Goal: Check status: Check status

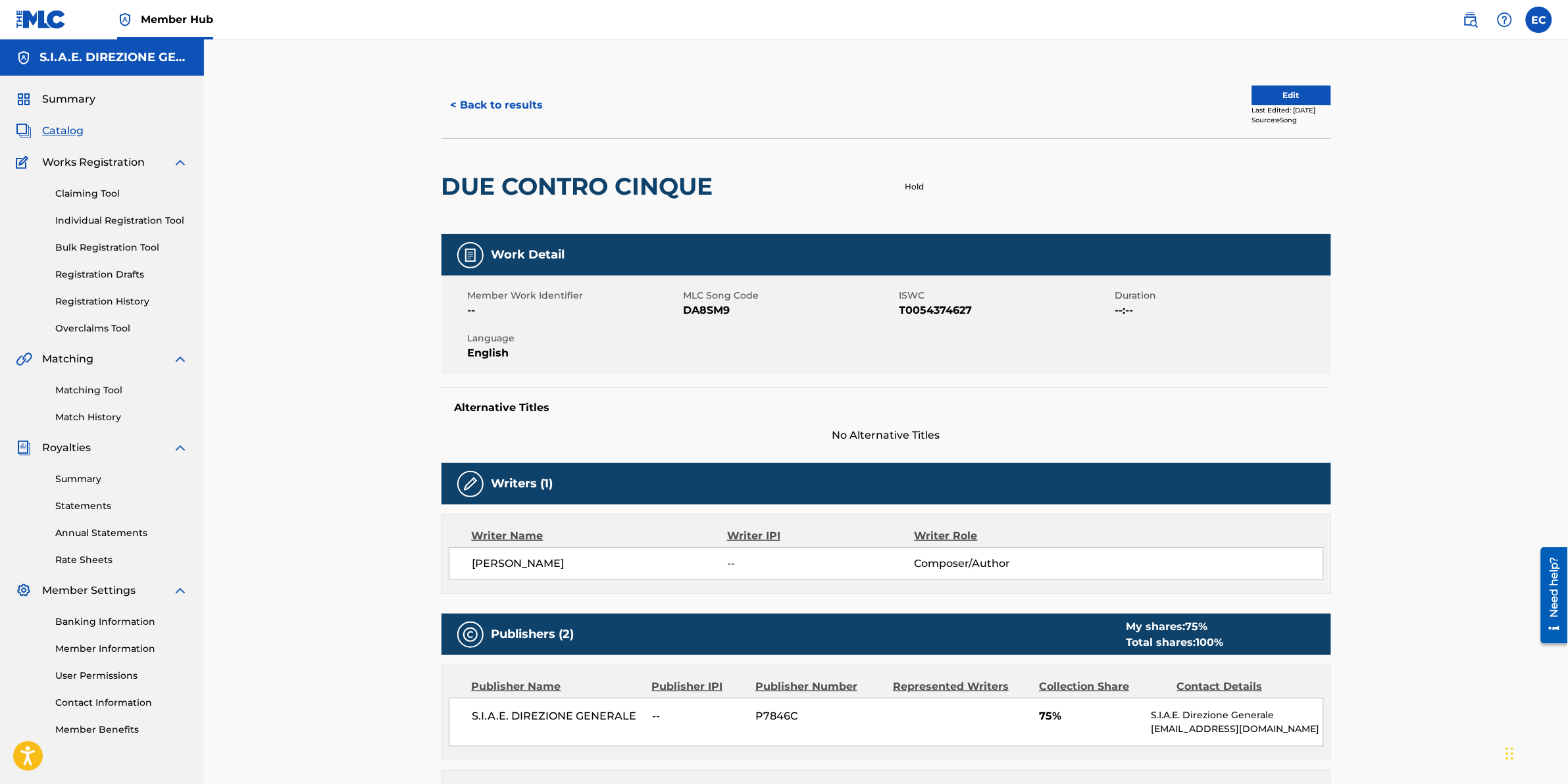
click at [112, 425] on div "Summary Catalog Works Registration Claiming Tool Individual Registration Tool B…" at bounding box center [102, 414] width 204 height 677
click at [106, 419] on link "Match History" at bounding box center [121, 417] width 133 height 14
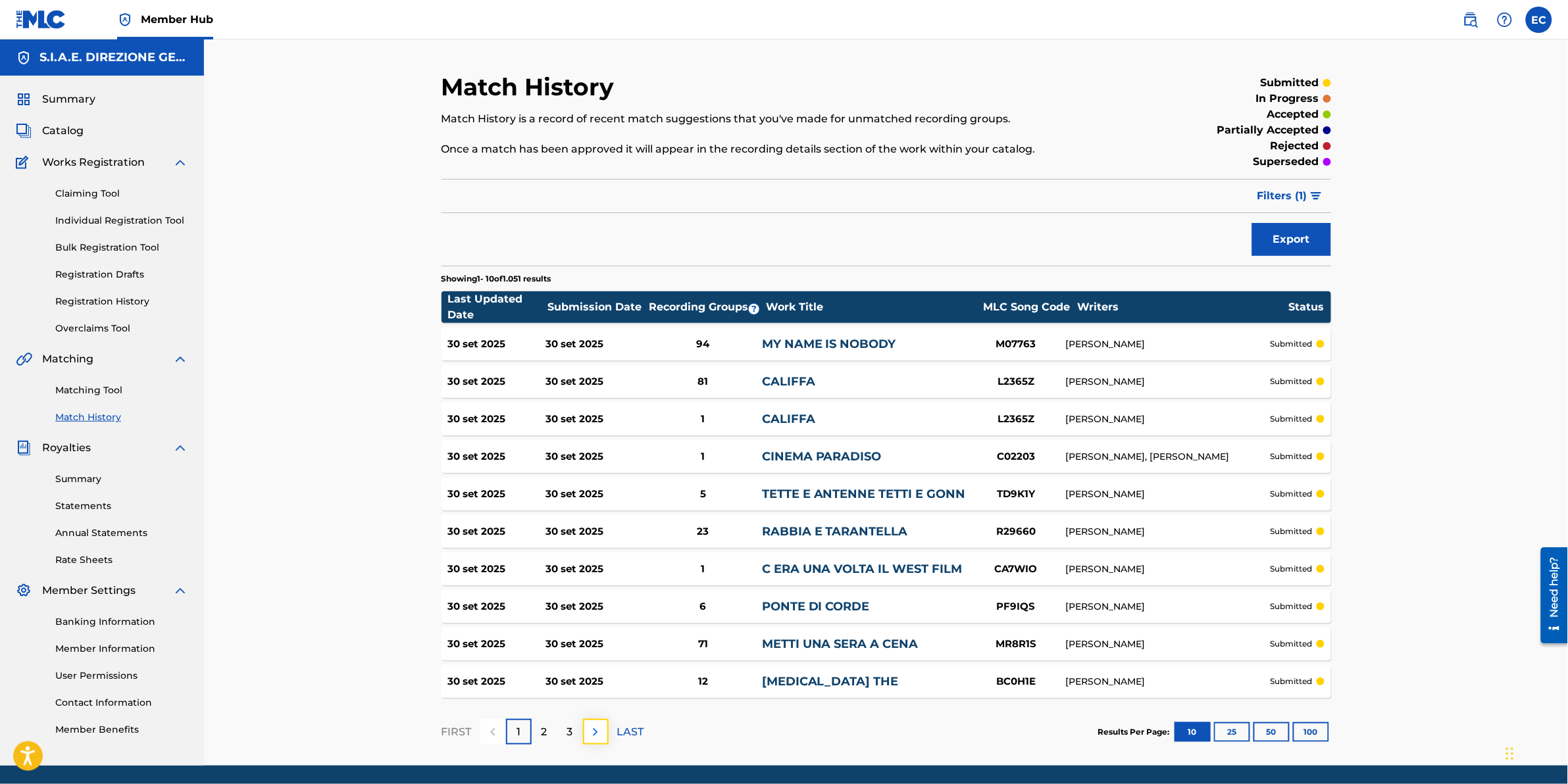
click at [586, 728] on button at bounding box center [595, 732] width 26 height 26
click at [586, 728] on div "Match History Match History is a record of recent match suggestions that you've…" at bounding box center [886, 419] width 921 height 693
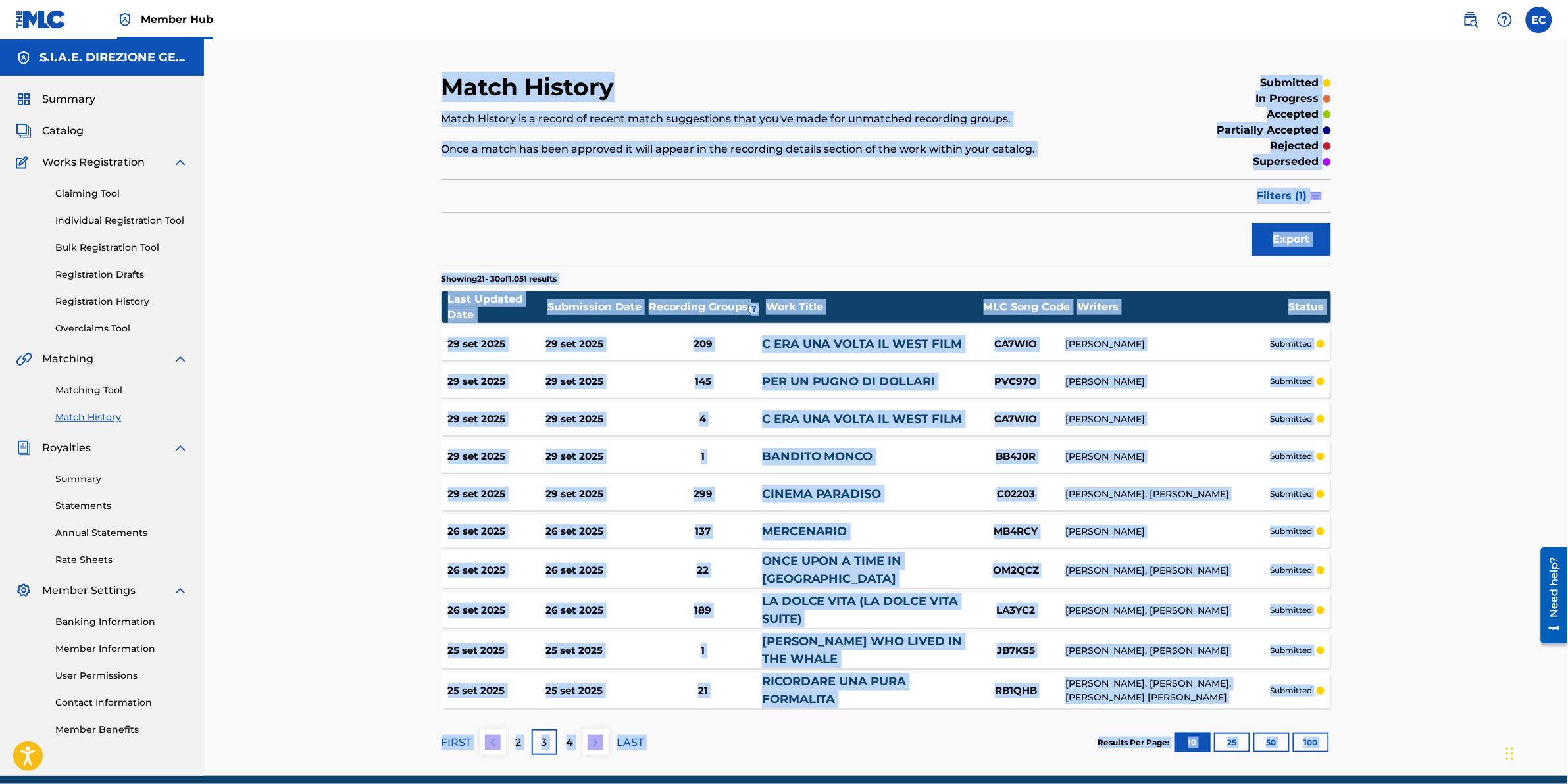
click at [363, 406] on div "Match History Match History is a record of recent match suggestions that you've…" at bounding box center [886, 408] width 1364 height 737
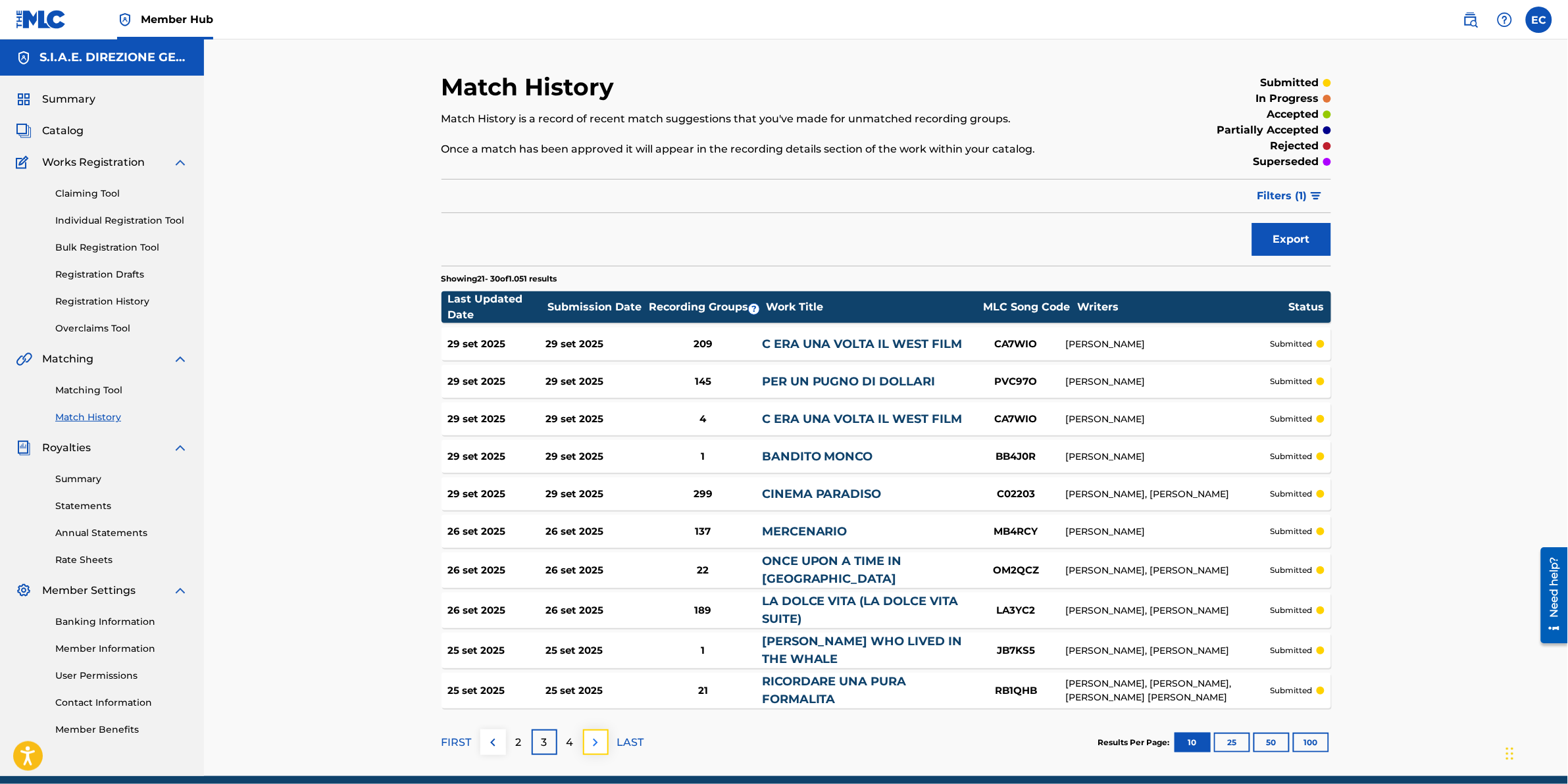
click at [586, 739] on button at bounding box center [595, 742] width 26 height 26
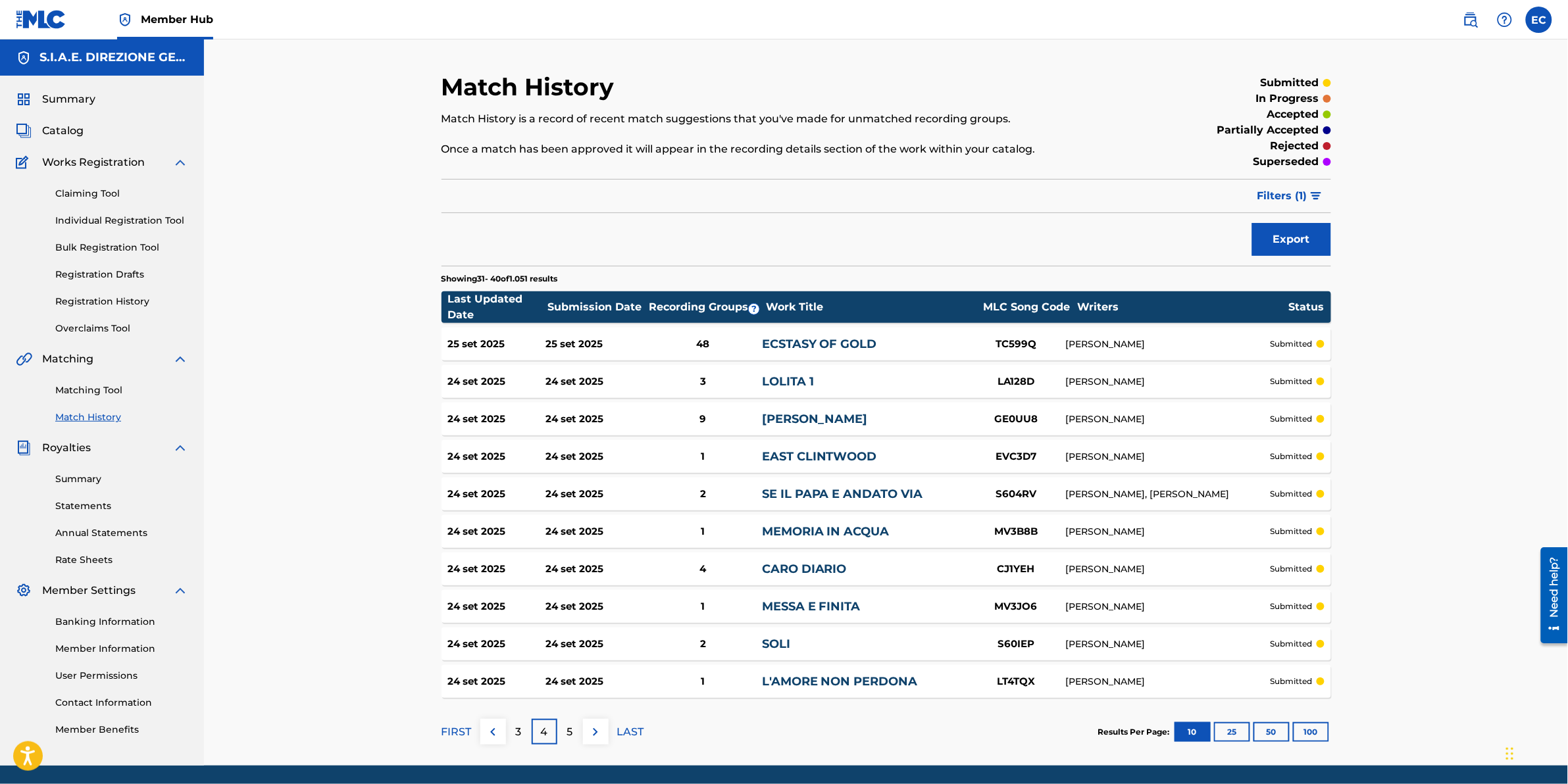
click at [785, 412] on link "[PERSON_NAME]" at bounding box center [814, 419] width 106 height 14
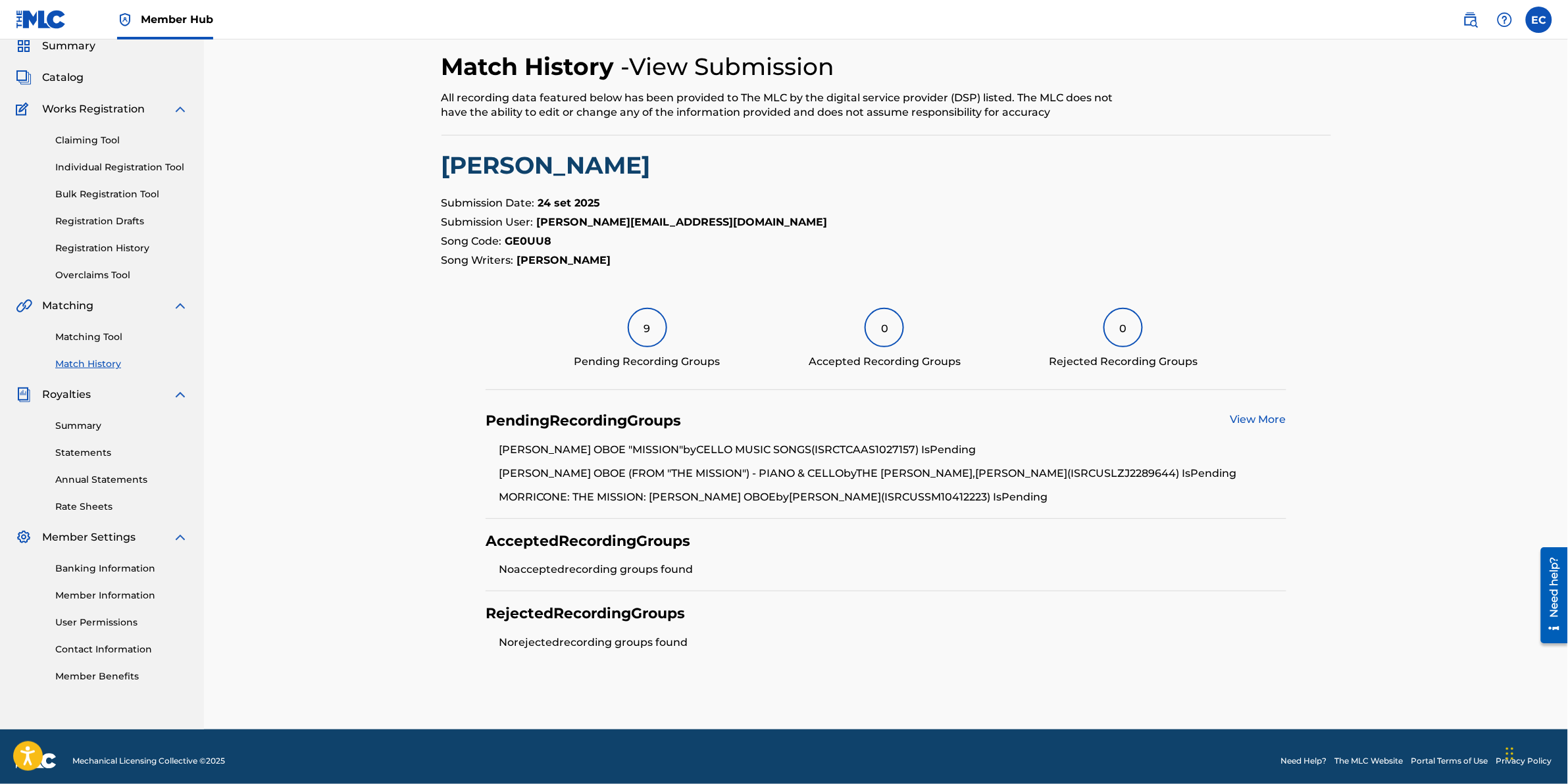
scroll to position [61, 0]
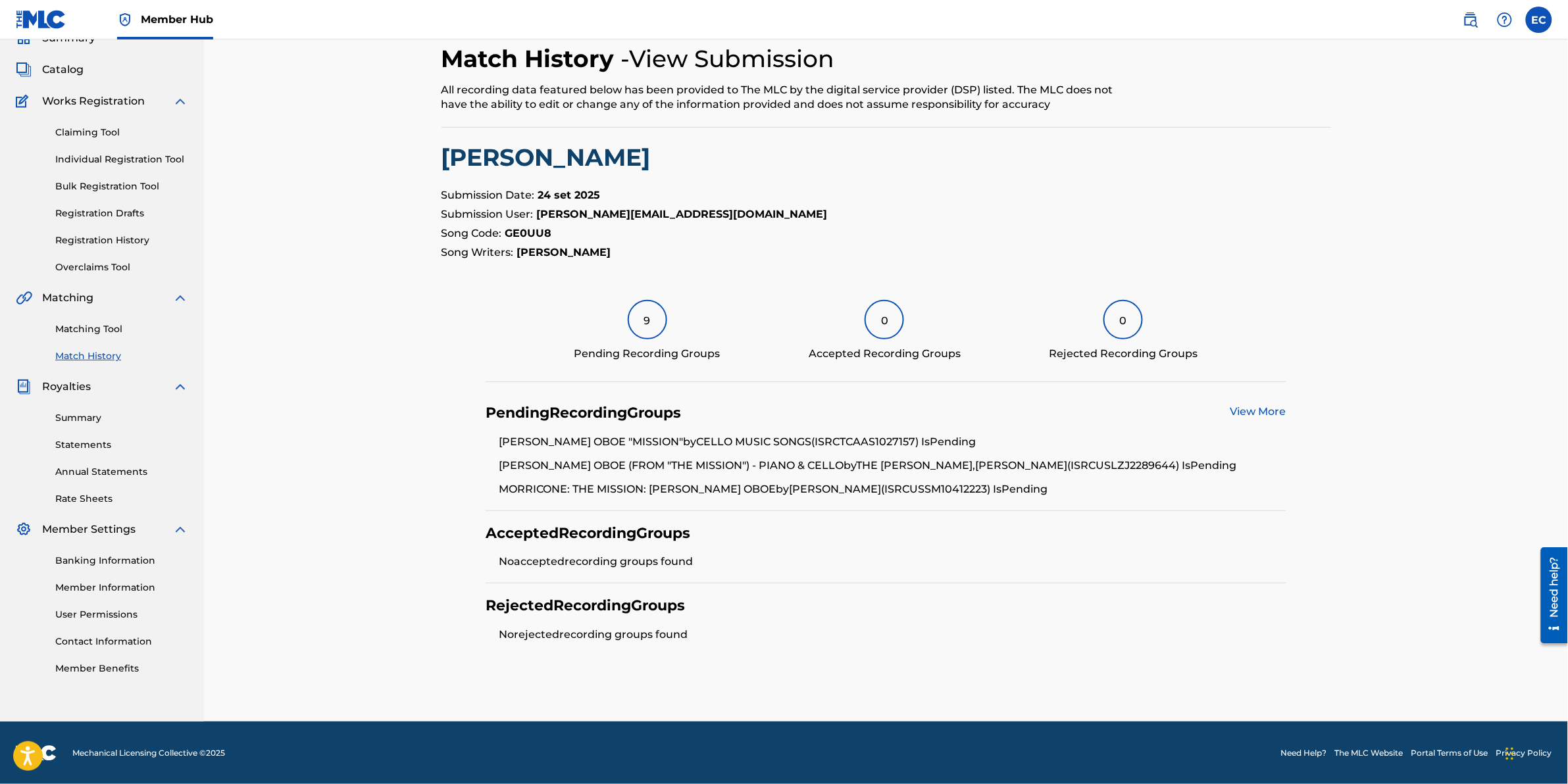
click at [650, 315] on div "9" at bounding box center [647, 319] width 39 height 39
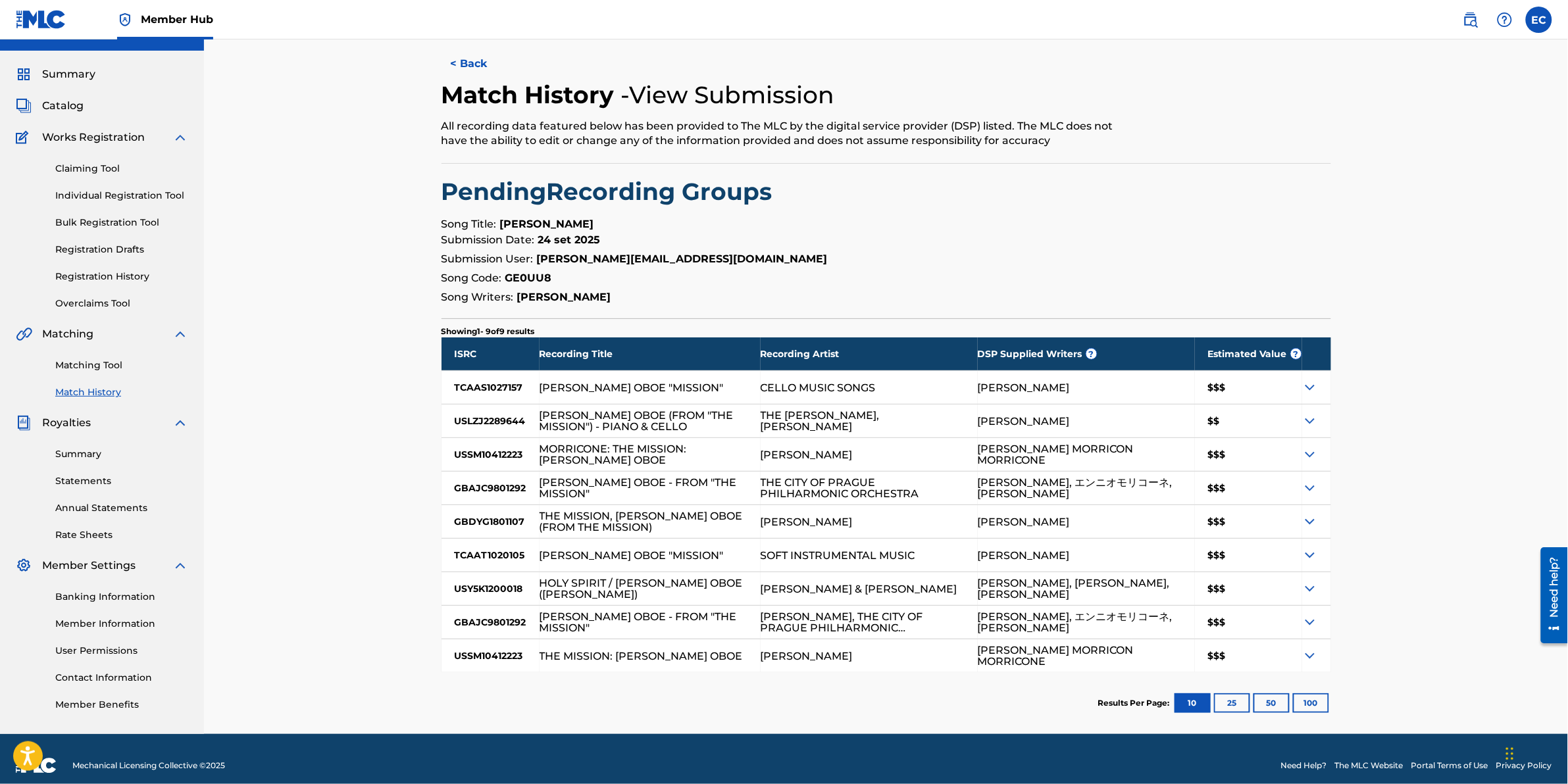
scroll to position [38, 0]
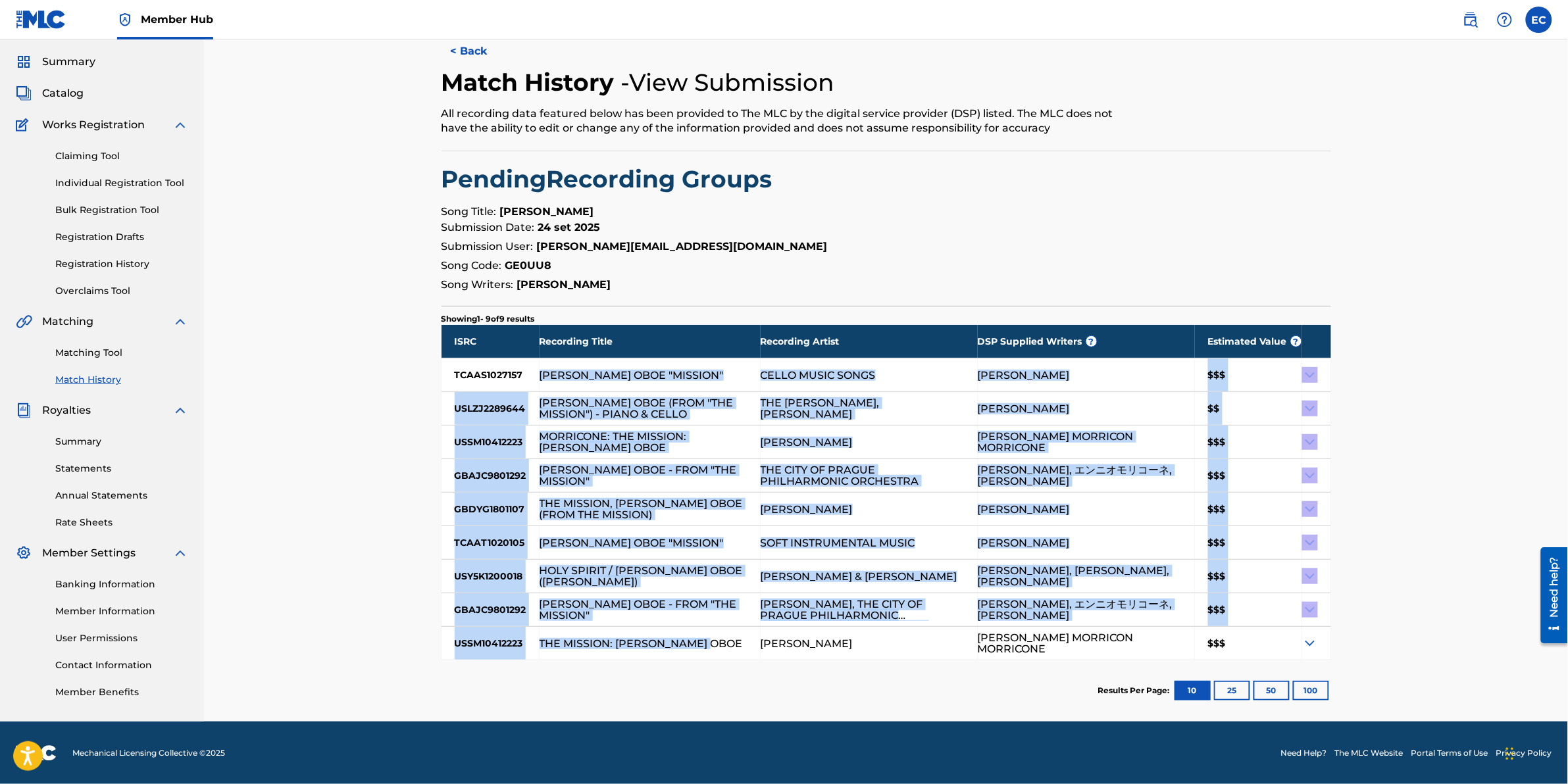
drag, startPoint x: 543, startPoint y: 375, endPoint x: 715, endPoint y: 645, distance: 320.1
click at [715, 645] on div "ISRC Recording Title Recording Artist DSP Supplied Writers ? Estimated Value ? …" at bounding box center [886, 492] width 889 height 335
click at [324, 468] on div "< Back Match History - View Submission All recording data featured below has be…" at bounding box center [886, 362] width 1364 height 720
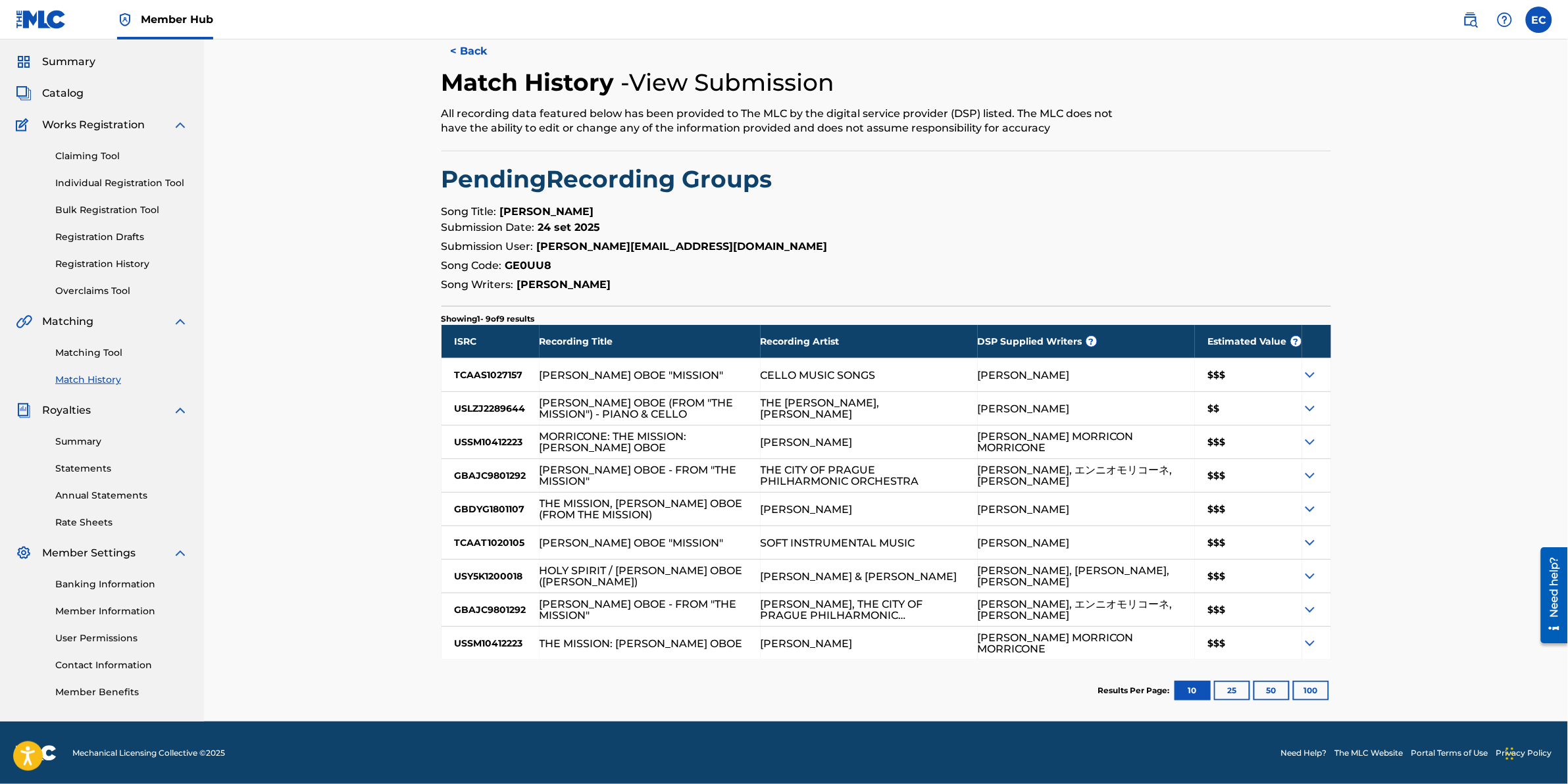
click at [102, 376] on link "Match History" at bounding box center [121, 380] width 133 height 14
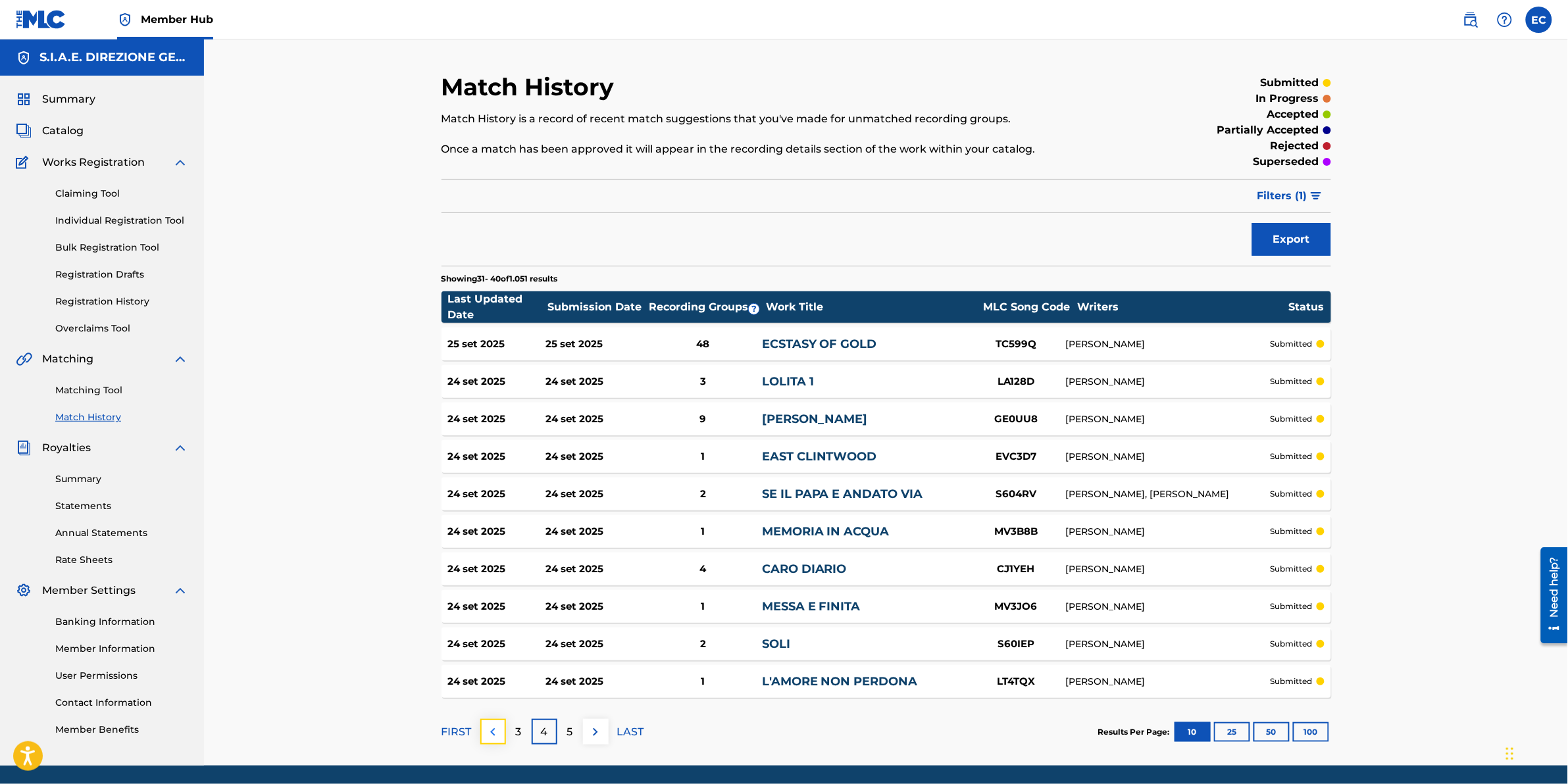
click at [483, 731] on button at bounding box center [493, 732] width 26 height 26
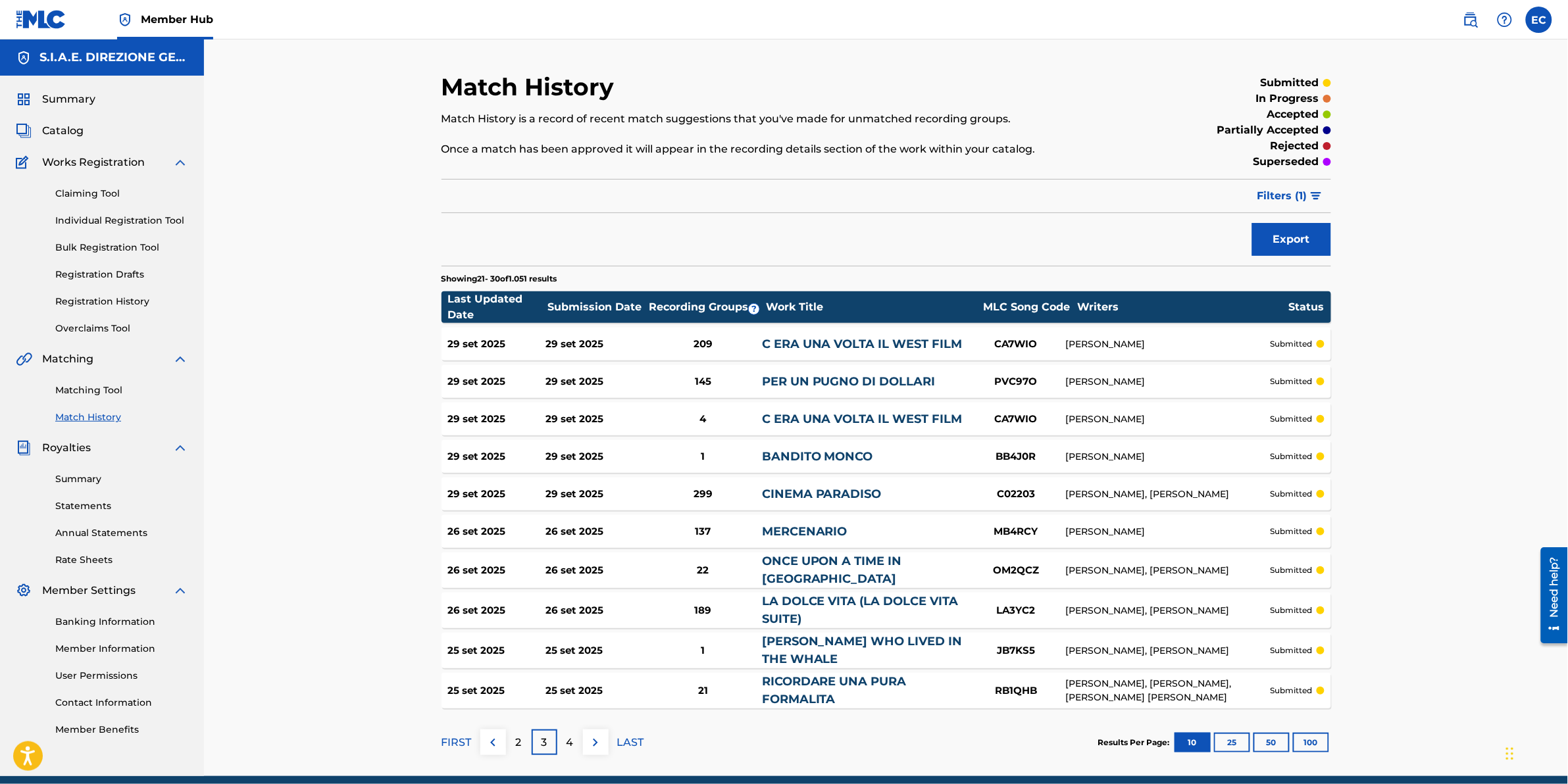
click at [102, 416] on link "Match History" at bounding box center [121, 417] width 133 height 14
click at [102, 416] on link "Match History" at bounding box center [121, 417] width 133 height 14
click at [495, 740] on img at bounding box center [492, 742] width 16 height 16
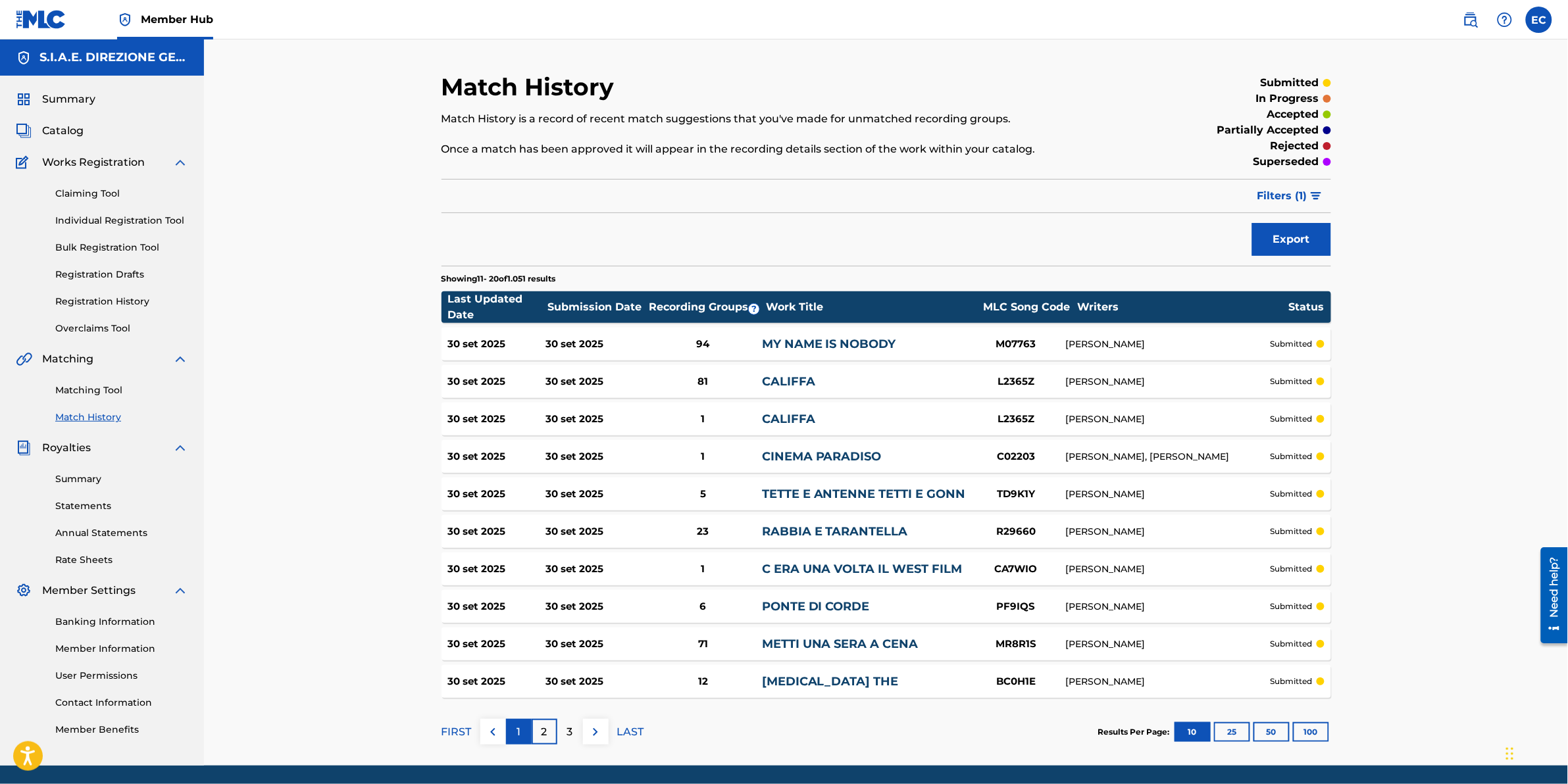
click at [517, 726] on p "1" at bounding box center [518, 732] width 4 height 16
click at [823, 334] on div "30 set 2025 30 set 2025 94 MY NAME IS NOBODY M07763 [PERSON_NAME] submitted" at bounding box center [886, 344] width 889 height 33
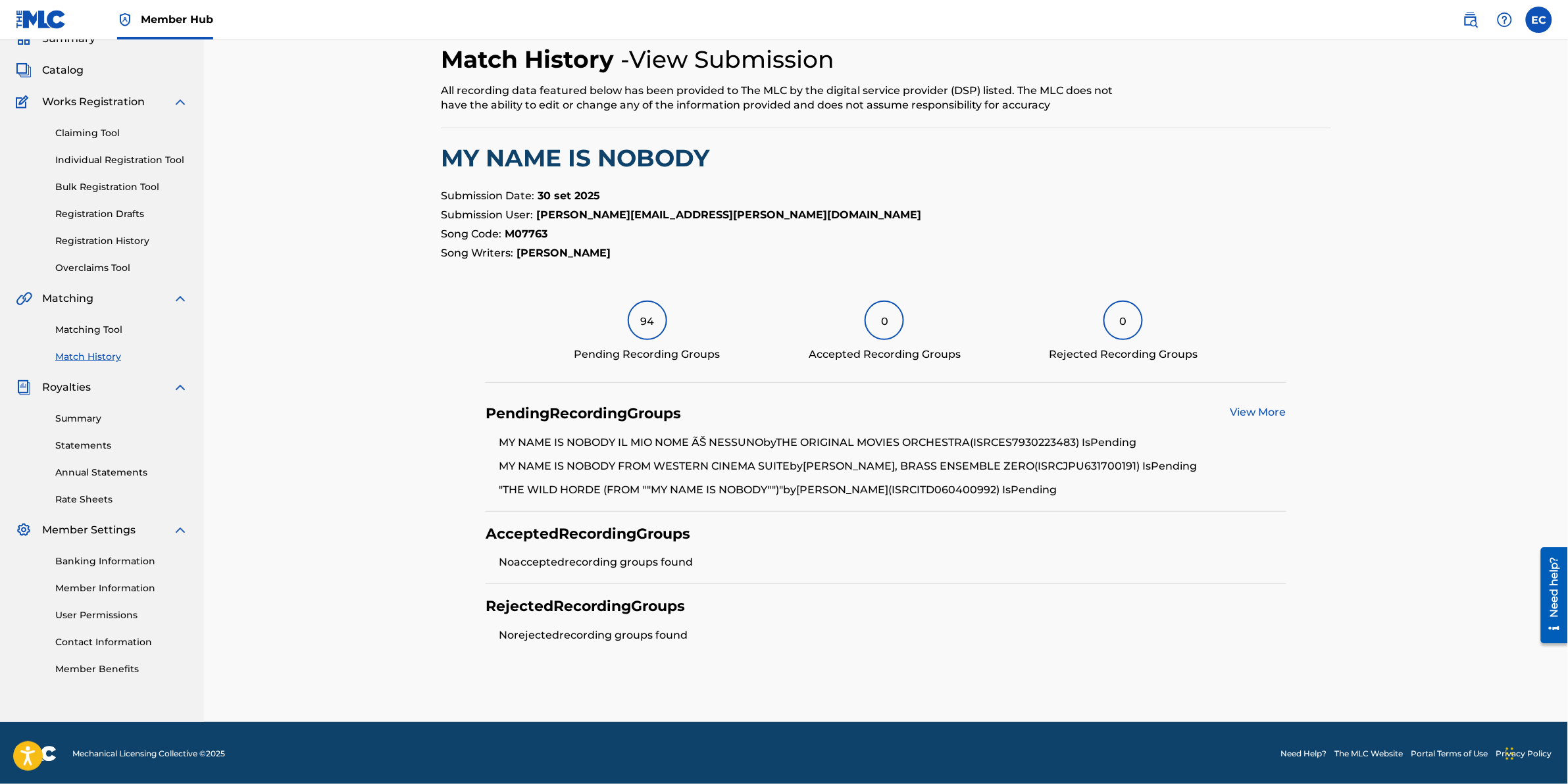
scroll to position [61, 0]
click at [645, 310] on div "94" at bounding box center [647, 319] width 39 height 39
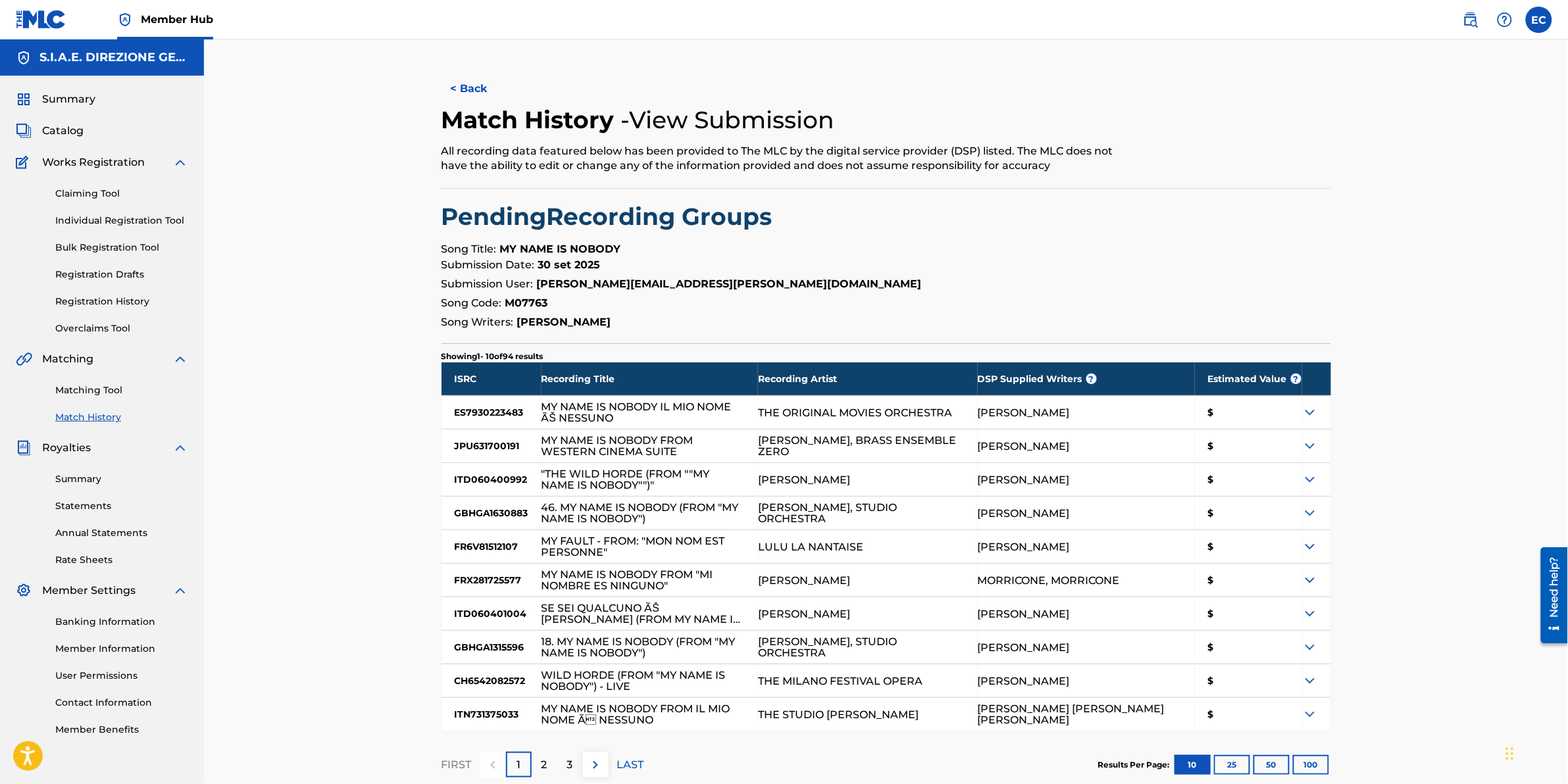
scroll to position [77, 0]
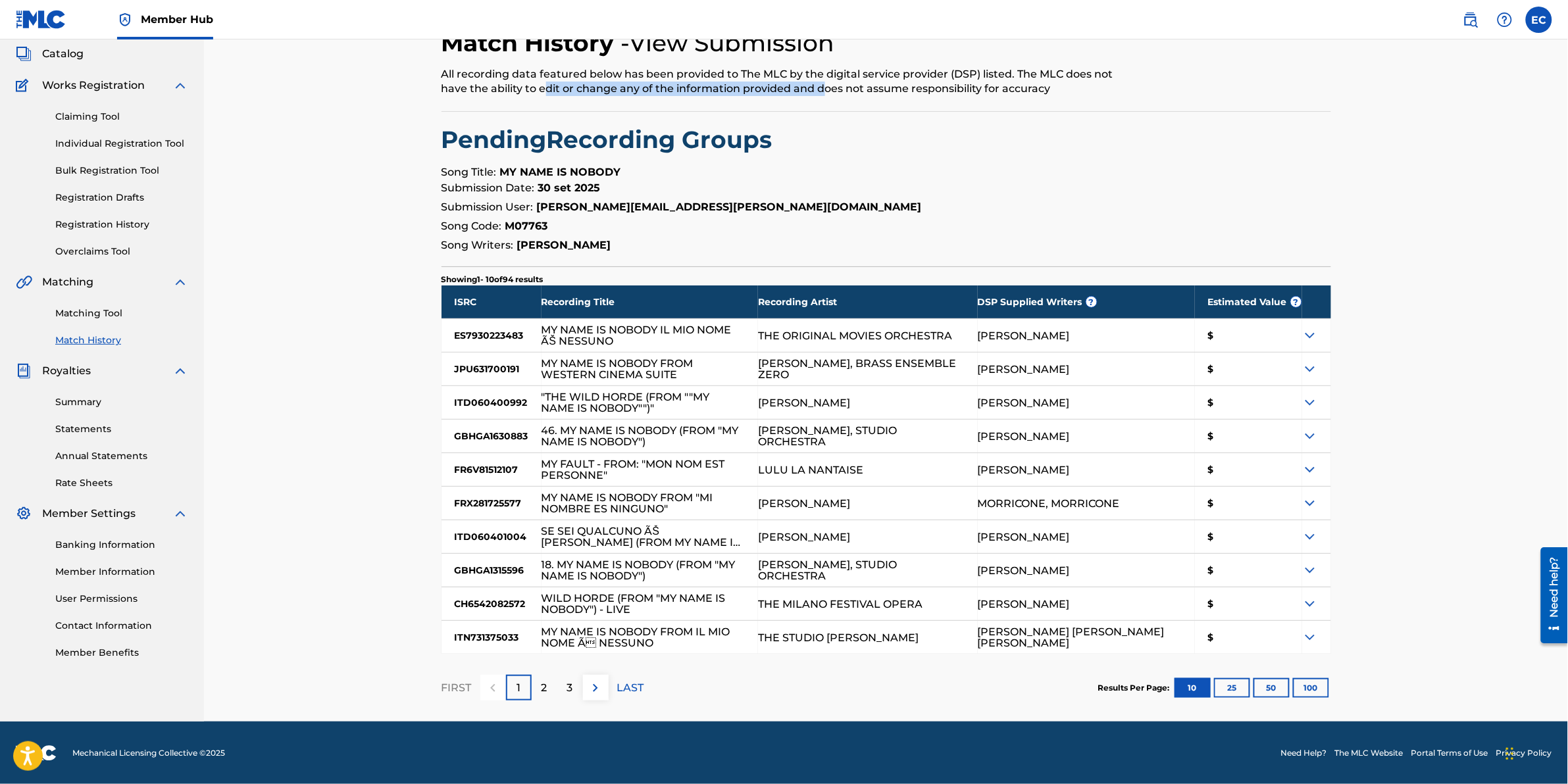
drag, startPoint x: 546, startPoint y: 100, endPoint x: 826, endPoint y: 84, distance: 280.5
click at [826, 84] on div "Match History - View Submission All recording data featured below has been prov…" at bounding box center [784, 70] width 685 height 83
click at [734, 393] on div ""THE WILD HORDE (FROM ""MY NAME IS NOBODY"")"" at bounding box center [643, 402] width 204 height 22
